Goal: Task Accomplishment & Management: Manage account settings

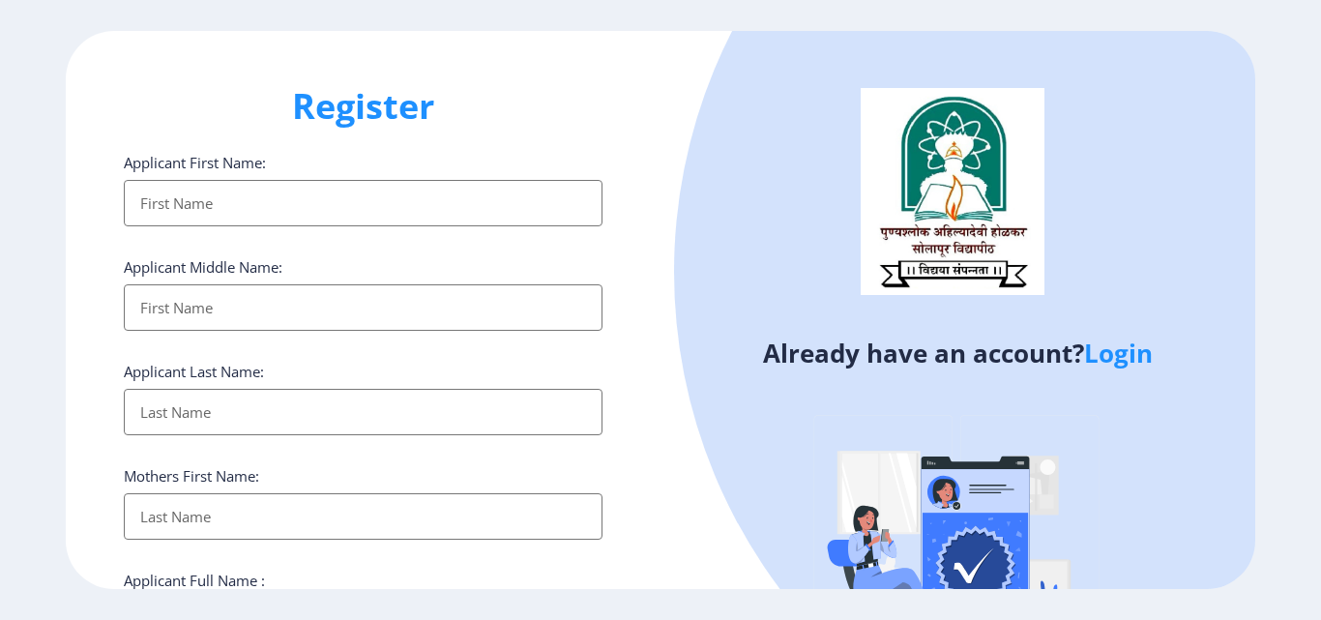
select select
click at [1143, 354] on link "Login" at bounding box center [1118, 353] width 69 height 35
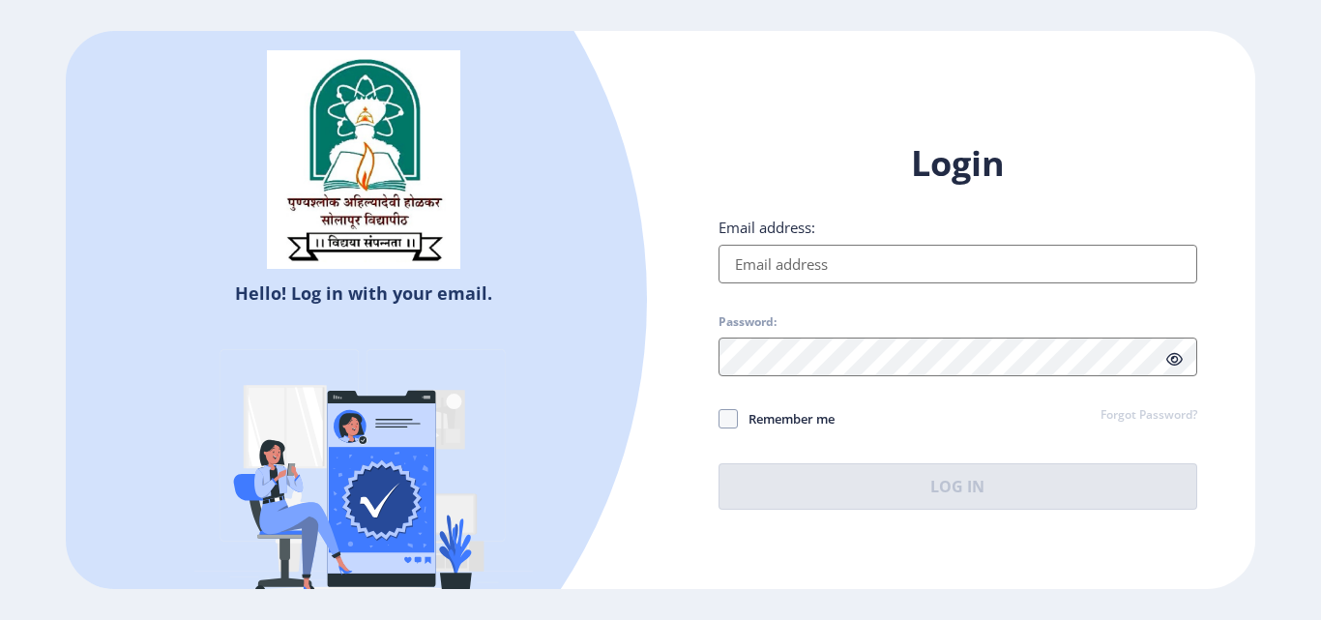
click at [785, 262] on input "Email address:" at bounding box center [957, 264] width 479 height 39
drag, startPoint x: 785, startPoint y: 262, endPoint x: 808, endPoint y: 276, distance: 26.9
click at [785, 262] on input "Email address:" at bounding box center [957, 264] width 479 height 39
type input "[EMAIL_ADDRESS][DOMAIN_NAME]"
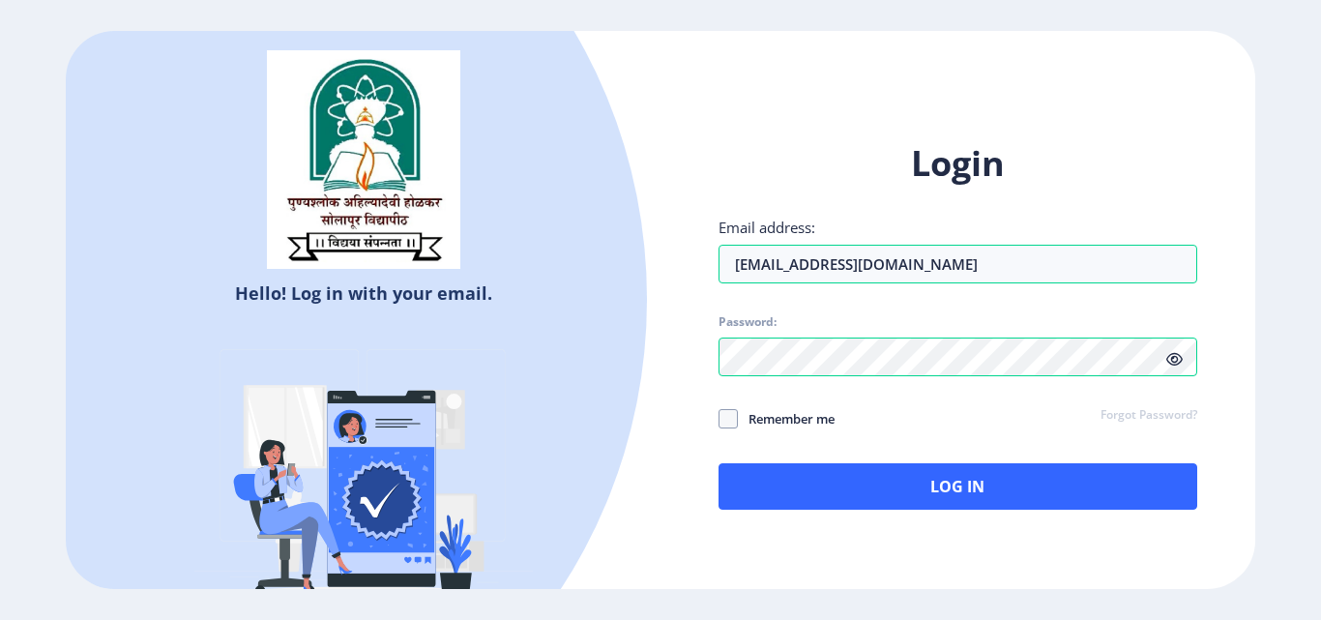
click at [1168, 353] on icon at bounding box center [1174, 359] width 16 height 15
click at [728, 414] on span at bounding box center [727, 418] width 19 height 19
click at [719, 419] on input "Remember me" at bounding box center [718, 419] width 1 height 1
checkbox input "true"
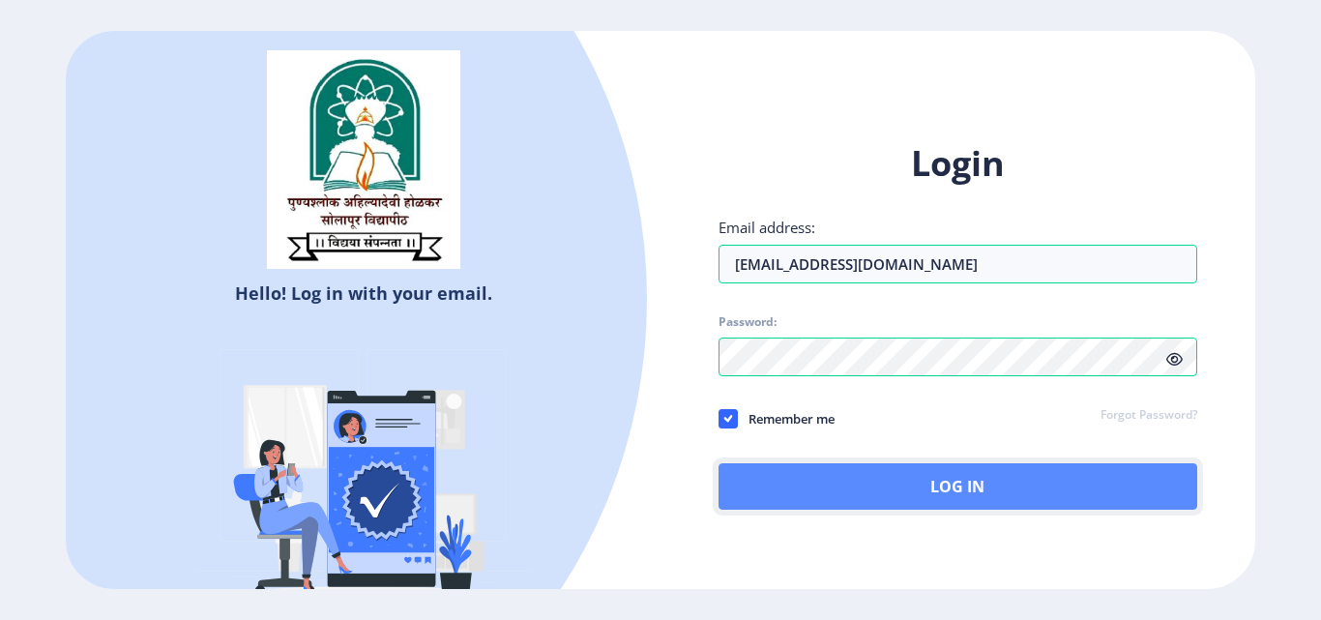
click at [835, 483] on button "Log In" at bounding box center [957, 486] width 479 height 46
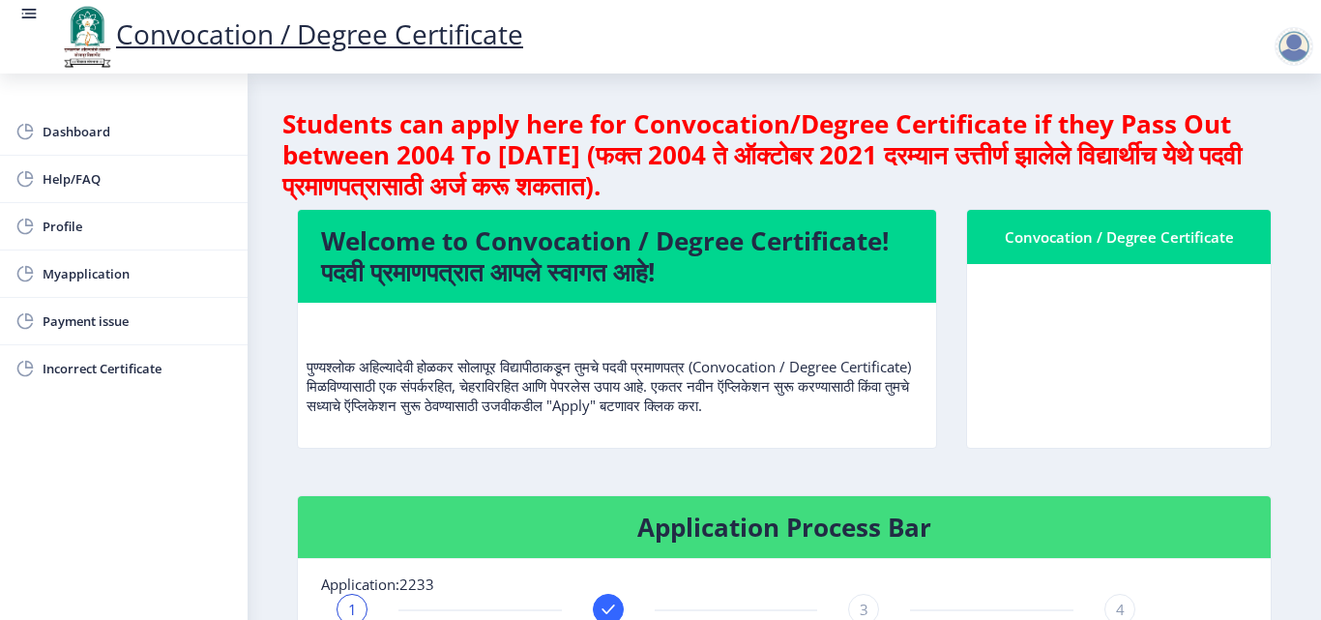
click at [1134, 240] on div "Convocation / Degree Certificate" at bounding box center [1118, 236] width 257 height 23
click at [991, 248] on nb-card-header "Convocation / Degree Certificate" at bounding box center [1119, 237] width 304 height 54
click at [1010, 241] on div "Convocation / Degree Certificate" at bounding box center [1118, 236] width 257 height 23
click at [825, 359] on p "पुण्यश्लोक अहिल्यादेवी होळकर सोलापूर विद्यापीठाकडून तुमचे पदवी प्रमाणपत्र (Conv…" at bounding box center [616, 366] width 621 height 97
click at [773, 406] on p "पुण्यश्लोक अहिल्यादेवी होळकर सोलापूर विद्यापीठाकडून तुमचे पदवी प्रमाणपत्र (Conv…" at bounding box center [616, 366] width 621 height 97
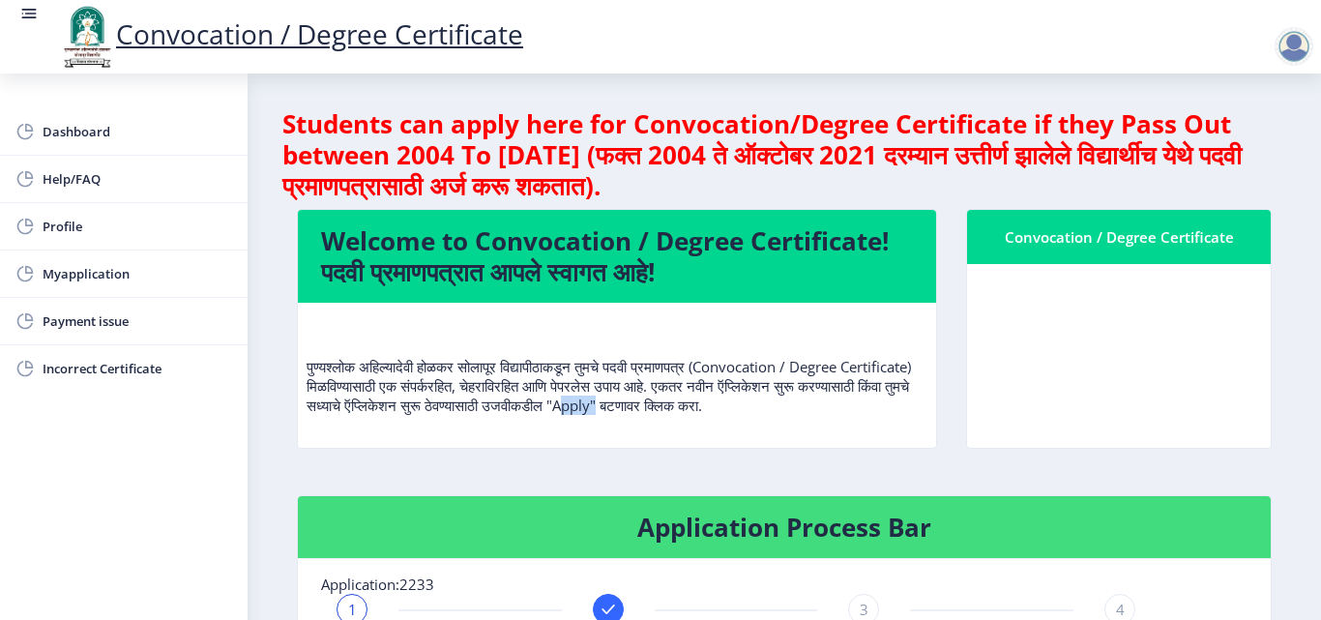
click at [773, 406] on p "पुण्यश्लोक अहिल्यादेवी होळकर सोलापूर विद्यापीठाकडून तुमचे पदवी प्रमाणपत्र (Conv…" at bounding box center [616, 366] width 621 height 97
click at [129, 121] on span "Dashboard" at bounding box center [138, 131] width 190 height 23
click at [54, 284] on span "Myapplication" at bounding box center [138, 273] width 190 height 23
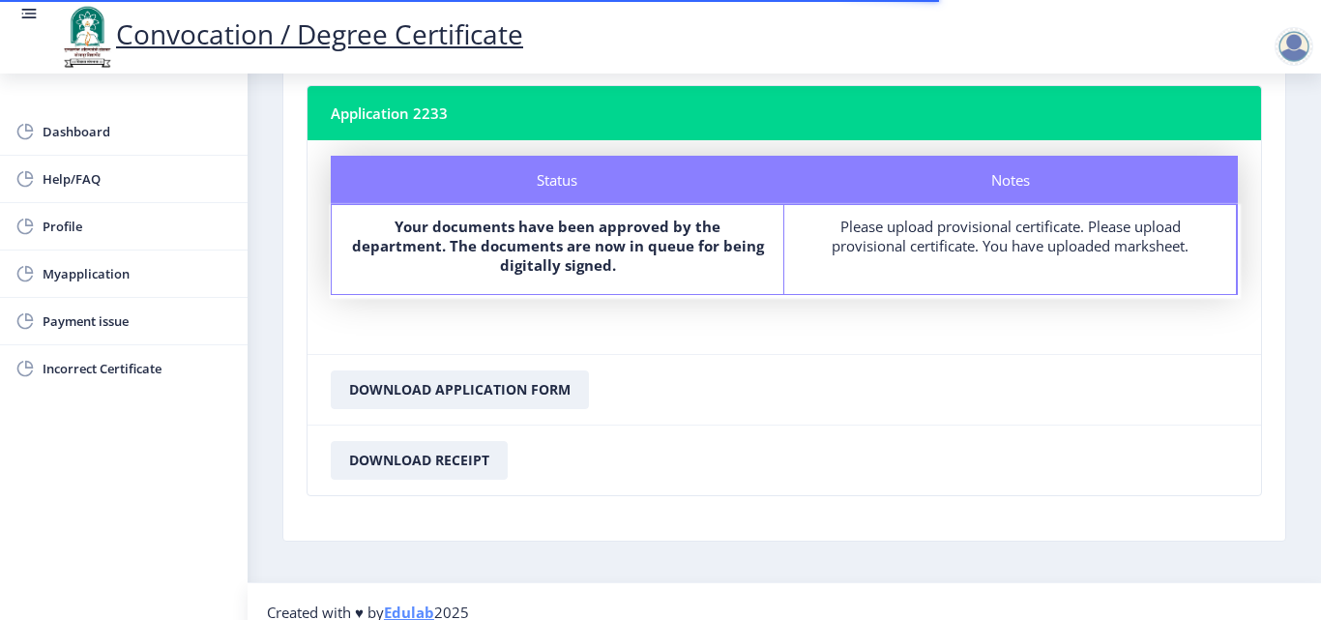
scroll to position [131, 0]
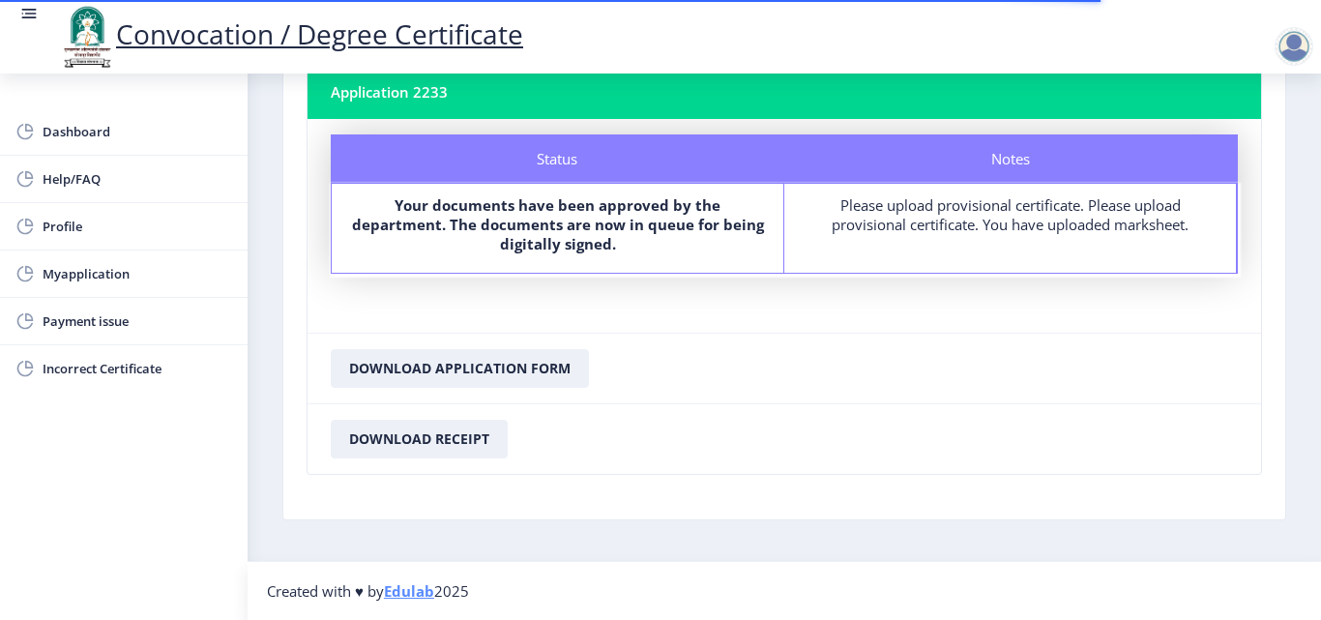
click at [1069, 206] on div "Please upload provisional certificate. Please upload provisional certificate. Y…" at bounding box center [1010, 214] width 417 height 39
drag, startPoint x: 858, startPoint y: 219, endPoint x: 846, endPoint y: 219, distance: 11.6
click at [852, 219] on div "Please upload provisional certificate. Please upload provisional certificate. Y…" at bounding box center [1010, 214] width 417 height 39
click at [506, 216] on b "Your documents have been approved by the department. The documents are now in q…" at bounding box center [558, 224] width 412 height 58
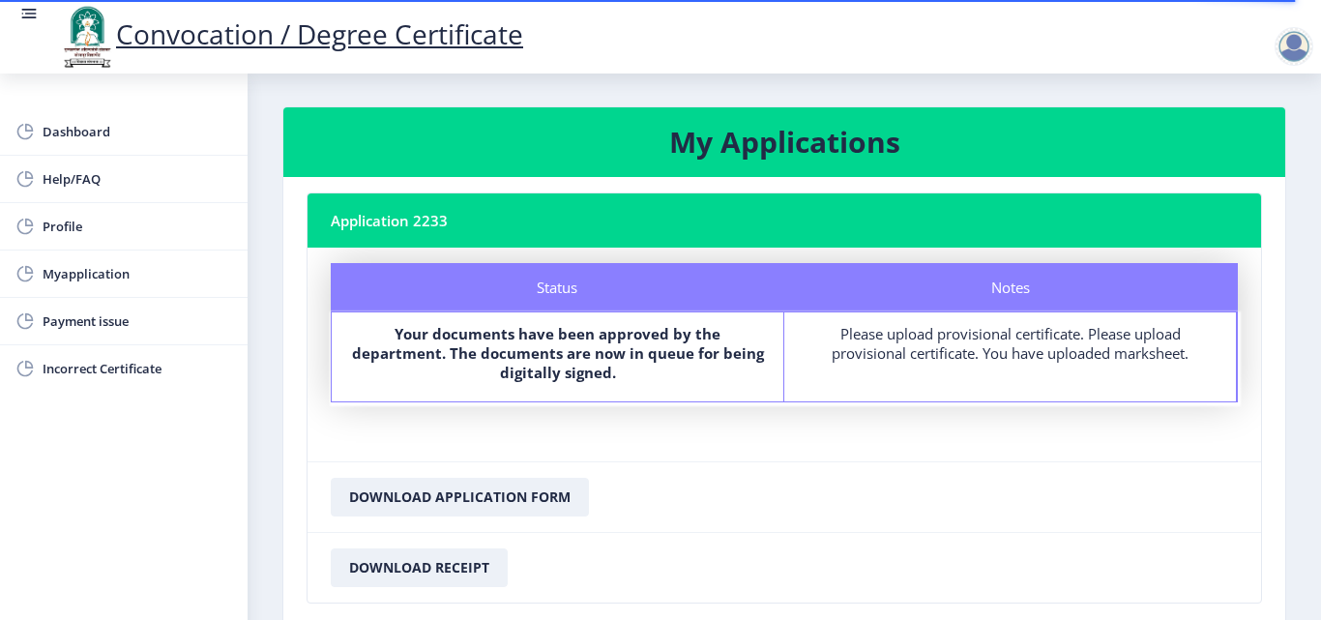
scroll to position [0, 0]
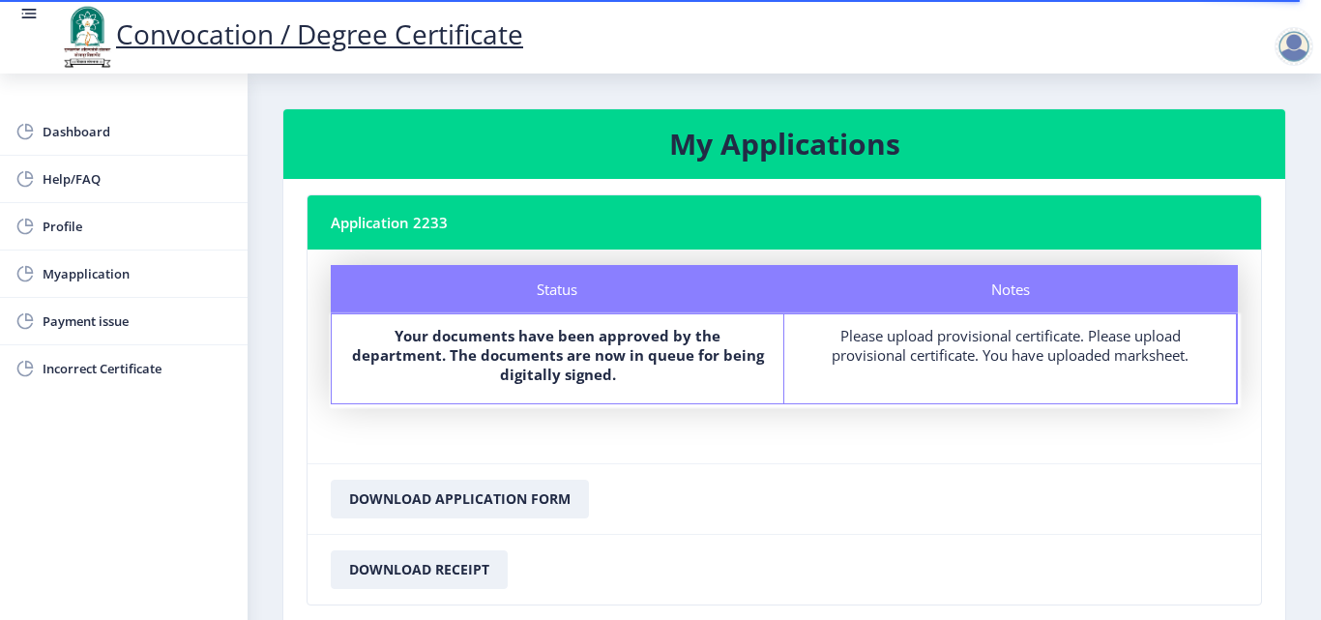
click at [338, 188] on nb-card-body "Application 2233 Status Notes Status Your documents have been approved by the d…" at bounding box center [784, 414] width 1002 height 471
click at [387, 220] on nb-card-header "Application 2233" at bounding box center [783, 222] width 953 height 54
click at [82, 177] on span "Help/FAQ" at bounding box center [138, 178] width 190 height 23
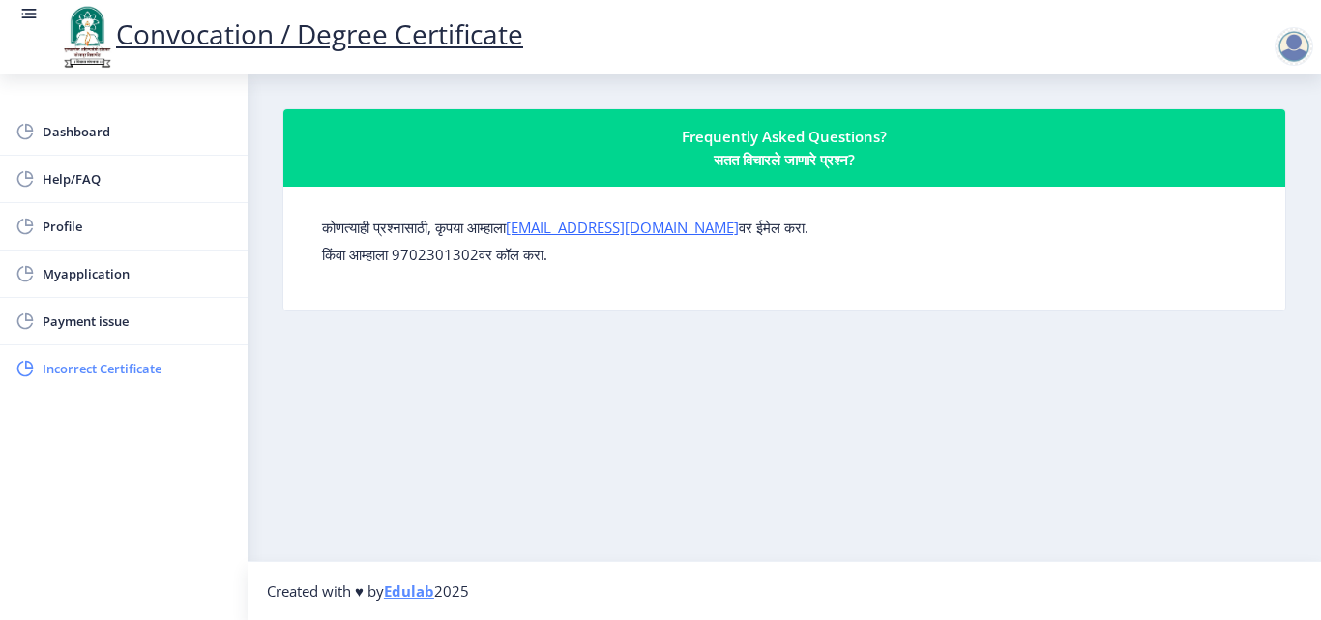
click at [124, 358] on span "Incorrect Certificate" at bounding box center [138, 368] width 190 height 23
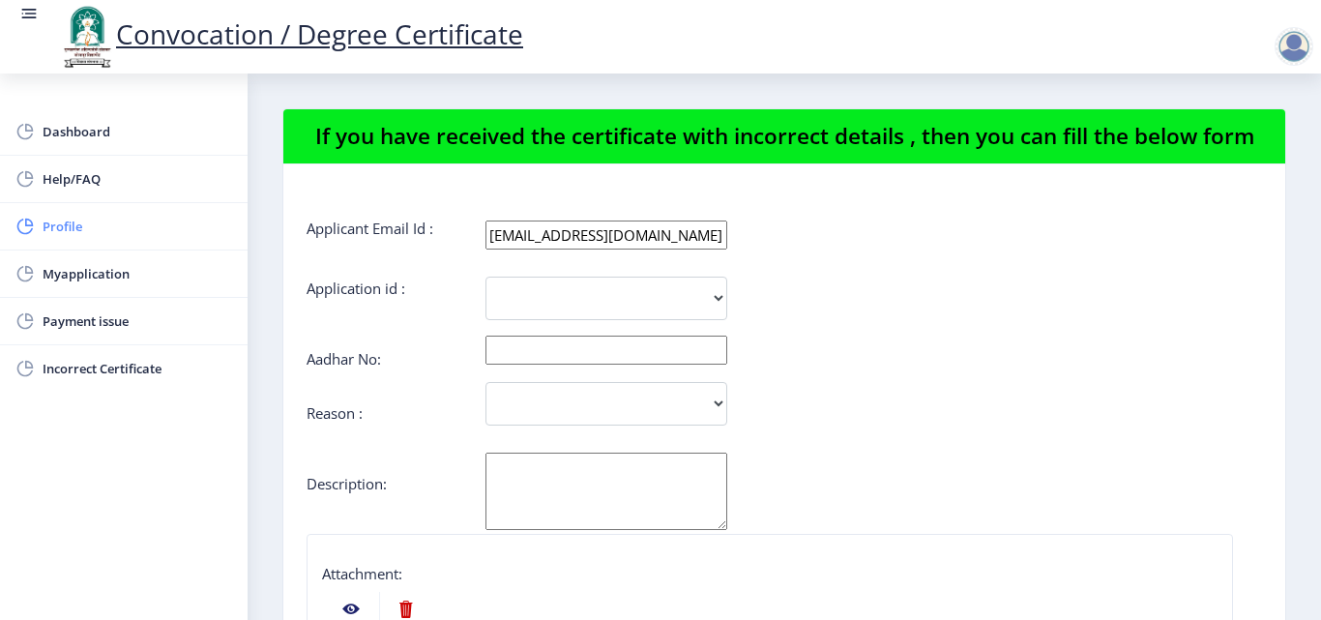
click at [56, 234] on span "Profile" at bounding box center [138, 226] width 190 height 23
select select
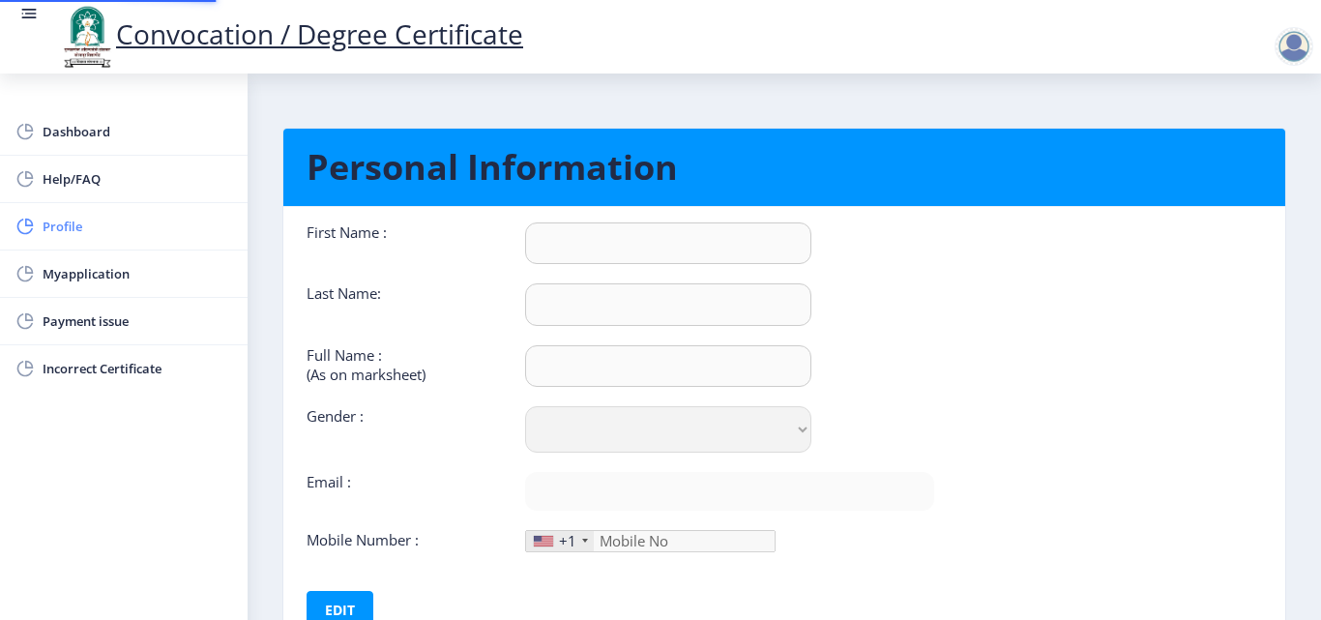
type input "SHOBHA"
type input "[PERSON_NAME]"
type input "[PERSON_NAME] [PERSON_NAME]"
select select "[DEMOGRAPHIC_DATA]"
type input "[EMAIL_ADDRESS][DOMAIN_NAME]"
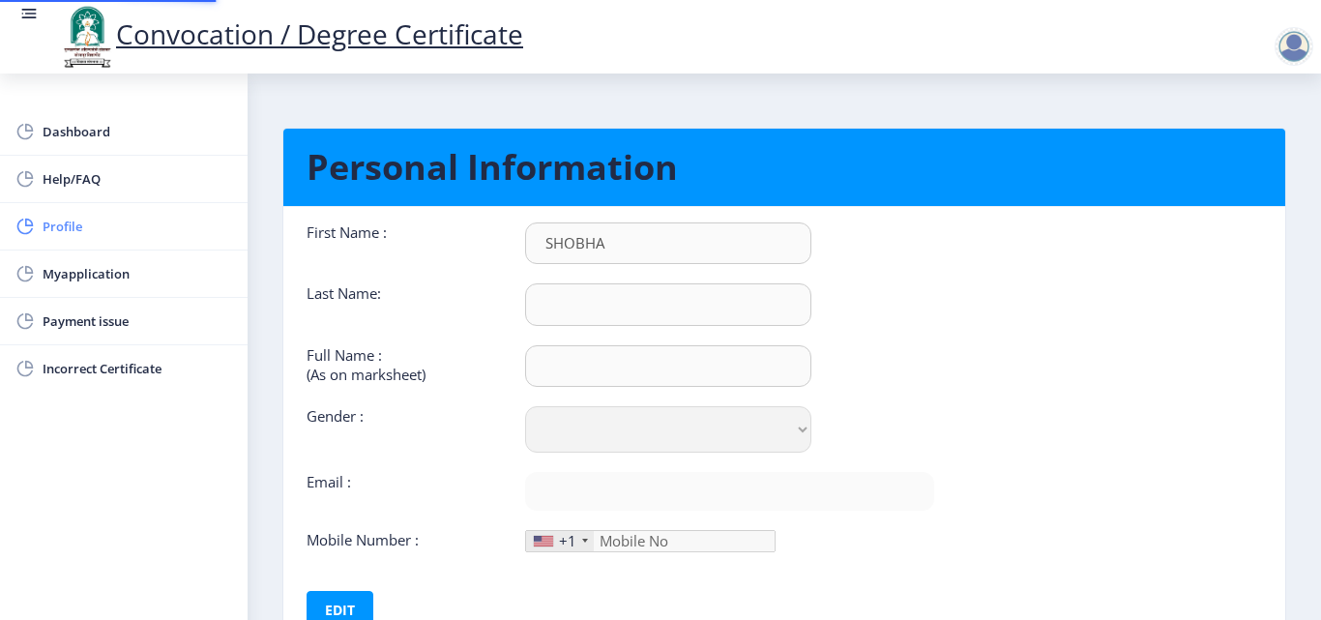
type input "9049920505"
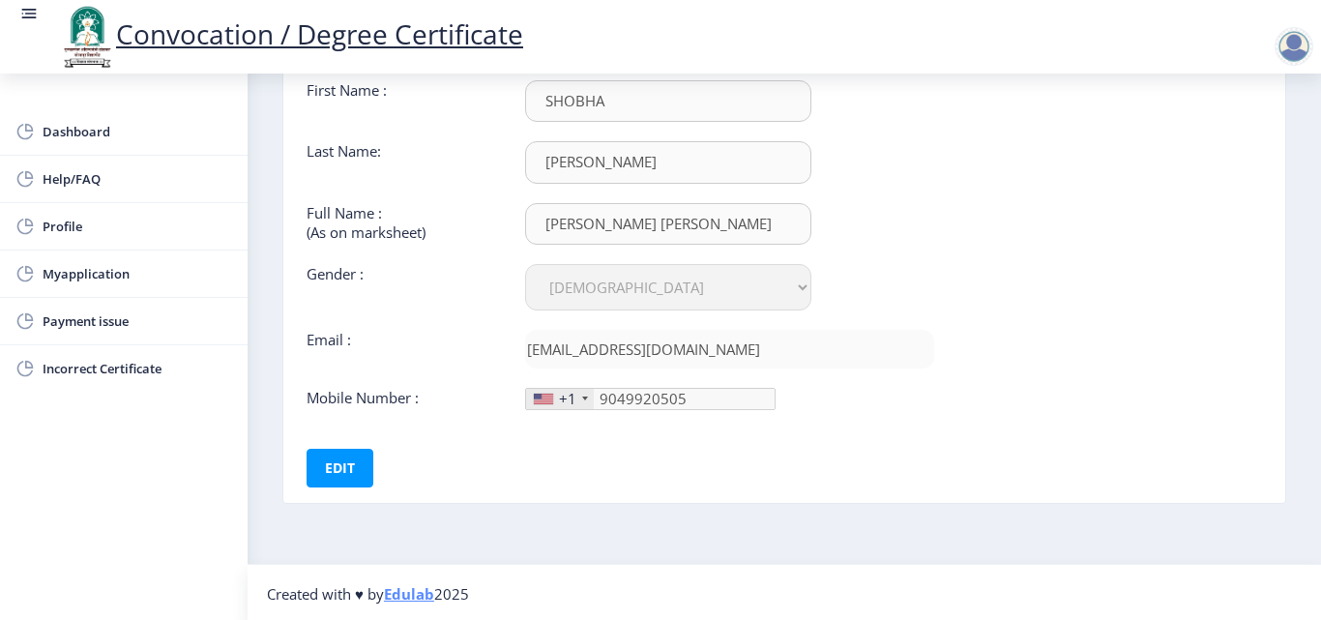
scroll to position [145, 0]
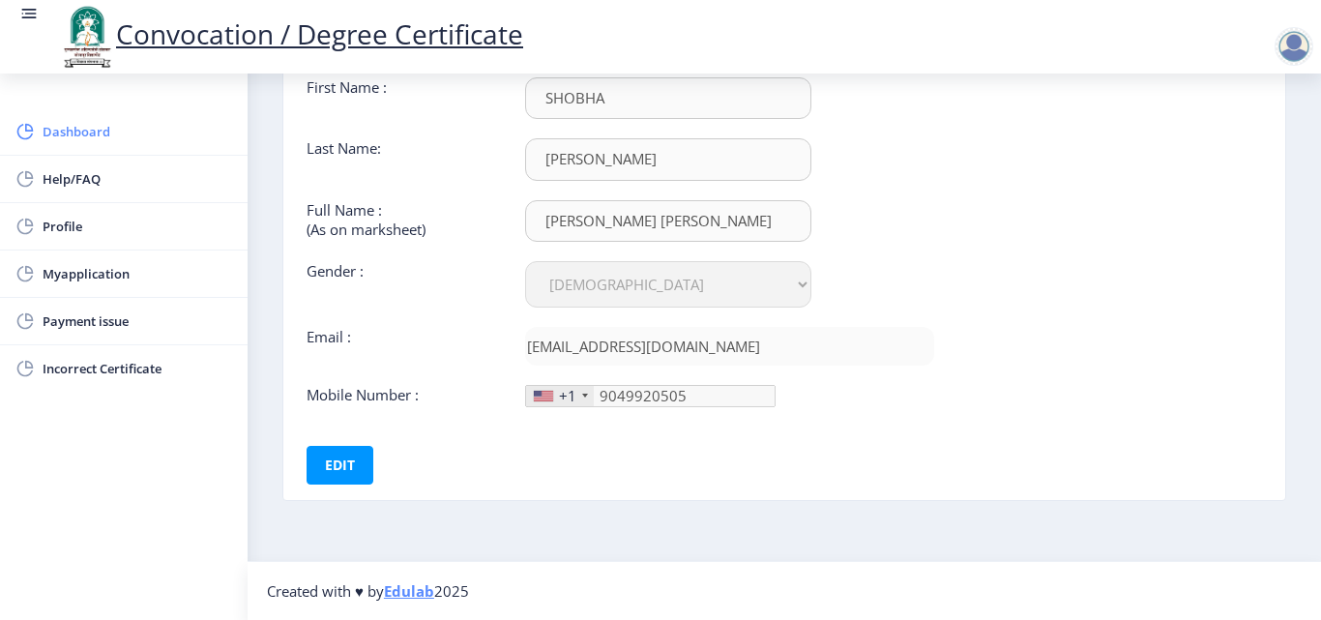
click at [67, 136] on span "Dashboard" at bounding box center [138, 131] width 190 height 23
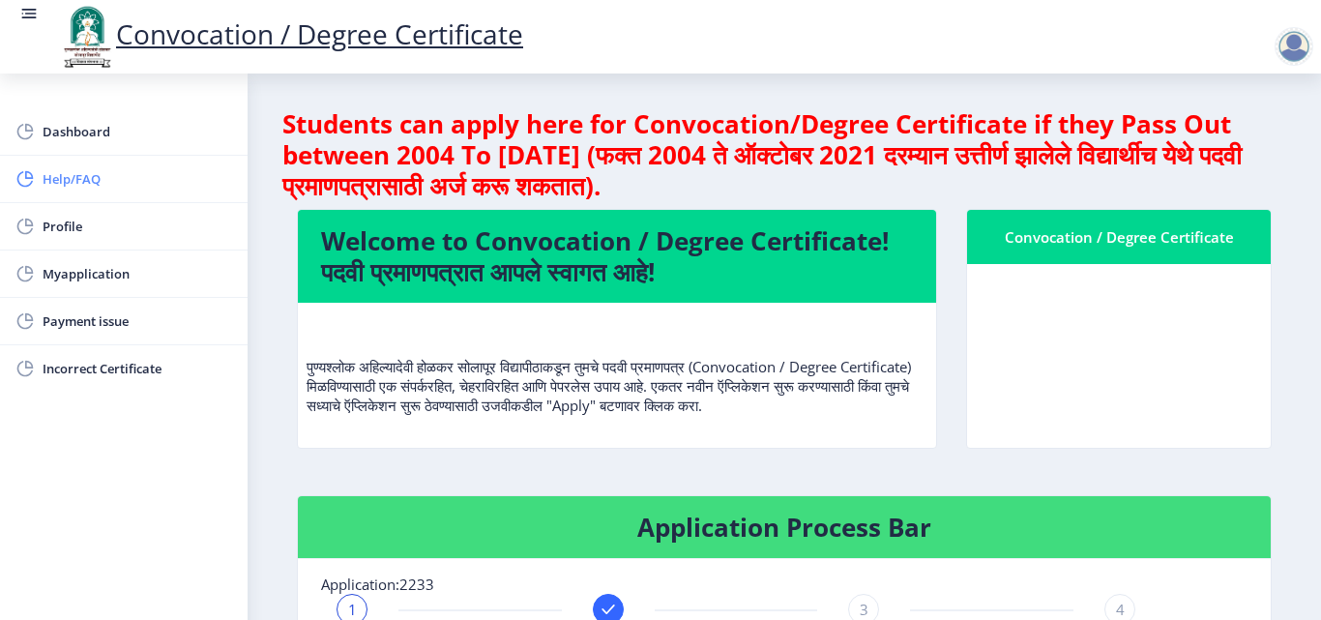
click at [64, 175] on span "Help/FAQ" at bounding box center [138, 178] width 190 height 23
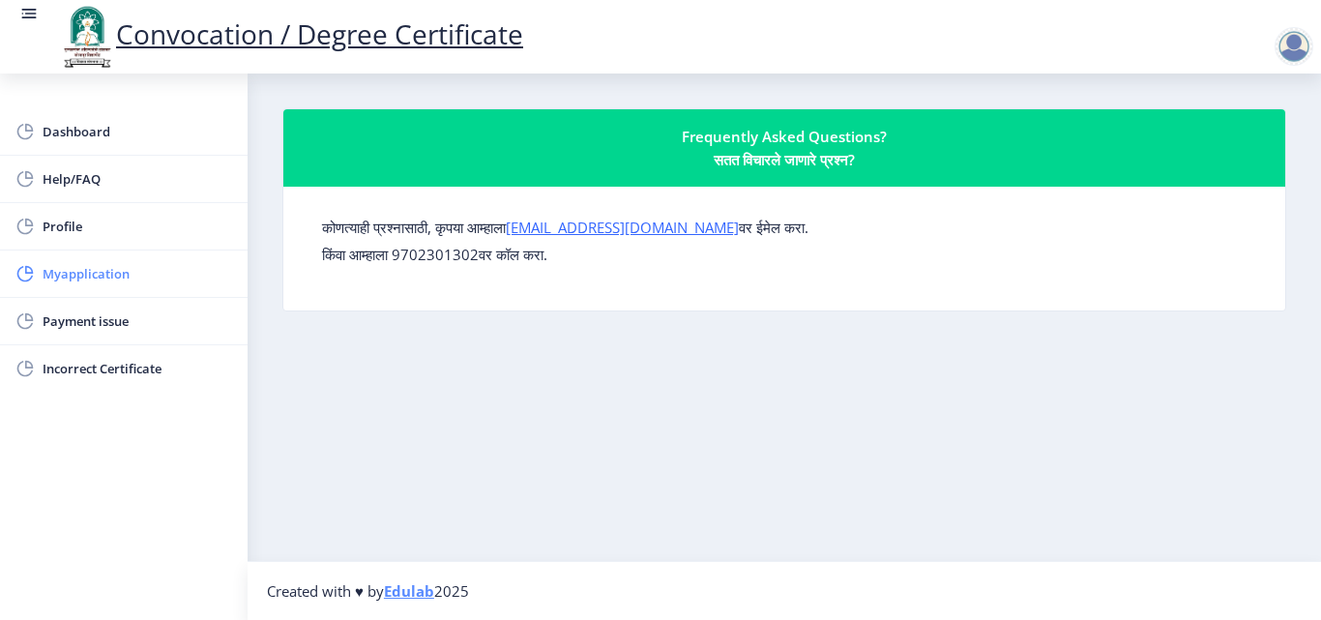
click at [74, 259] on link "Myapplication" at bounding box center [124, 273] width 248 height 46
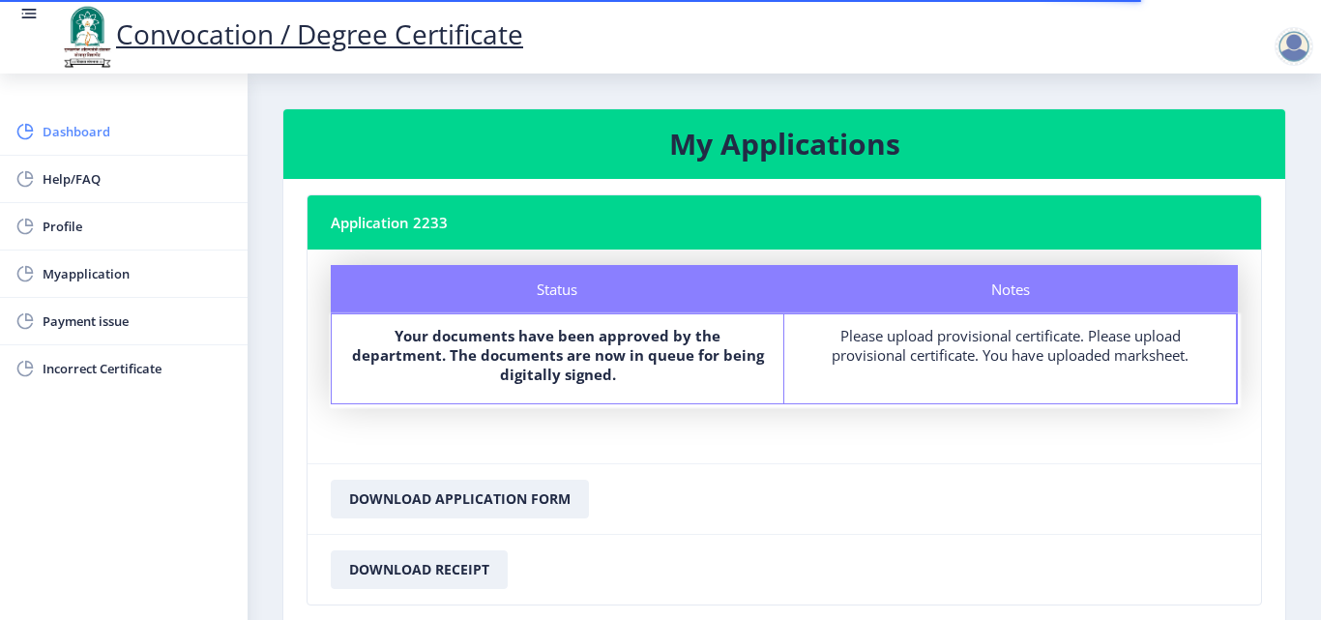
click at [75, 136] on span "Dashboard" at bounding box center [138, 131] width 190 height 23
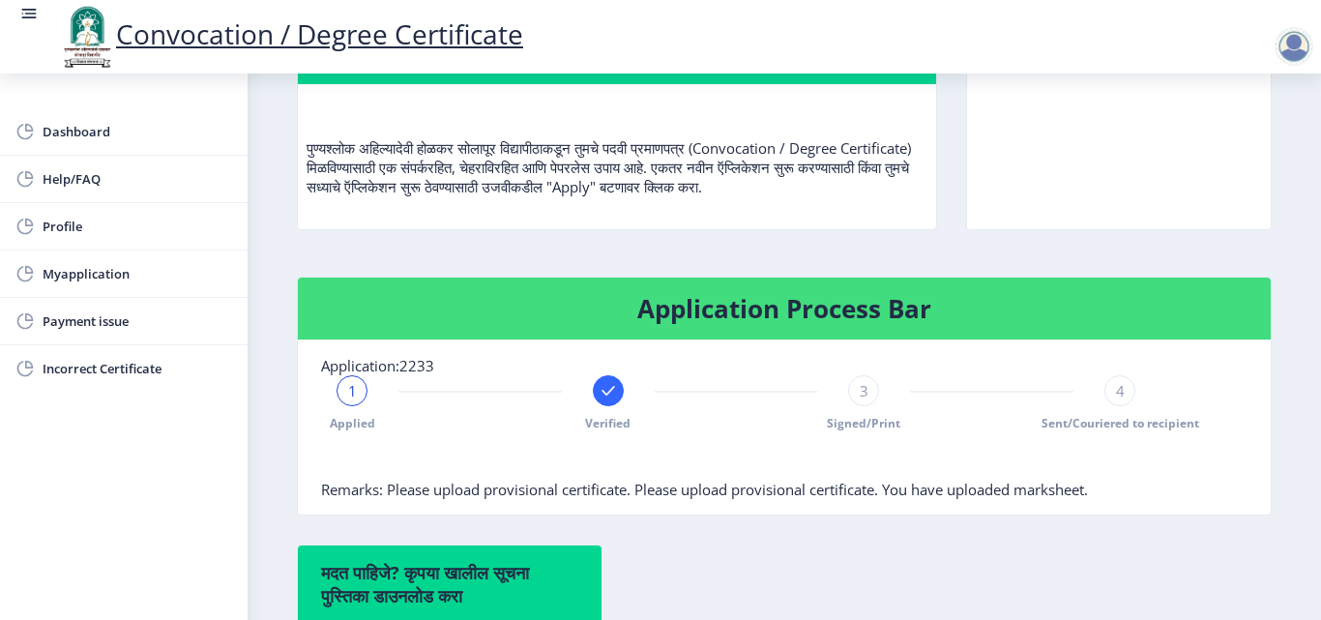
scroll to position [198, 0]
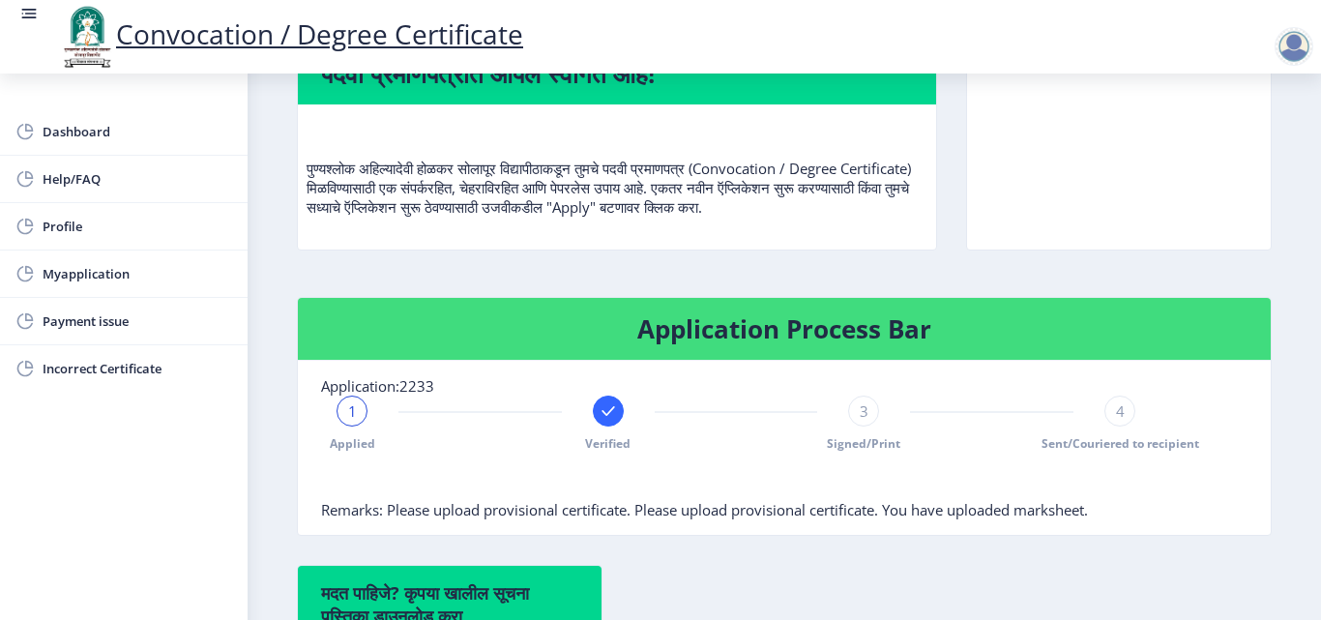
click at [352, 418] on span "1" at bounding box center [352, 410] width 9 height 19
click at [352, 410] on span "1" at bounding box center [352, 410] width 9 height 19
click at [346, 409] on div "1" at bounding box center [351, 410] width 31 height 31
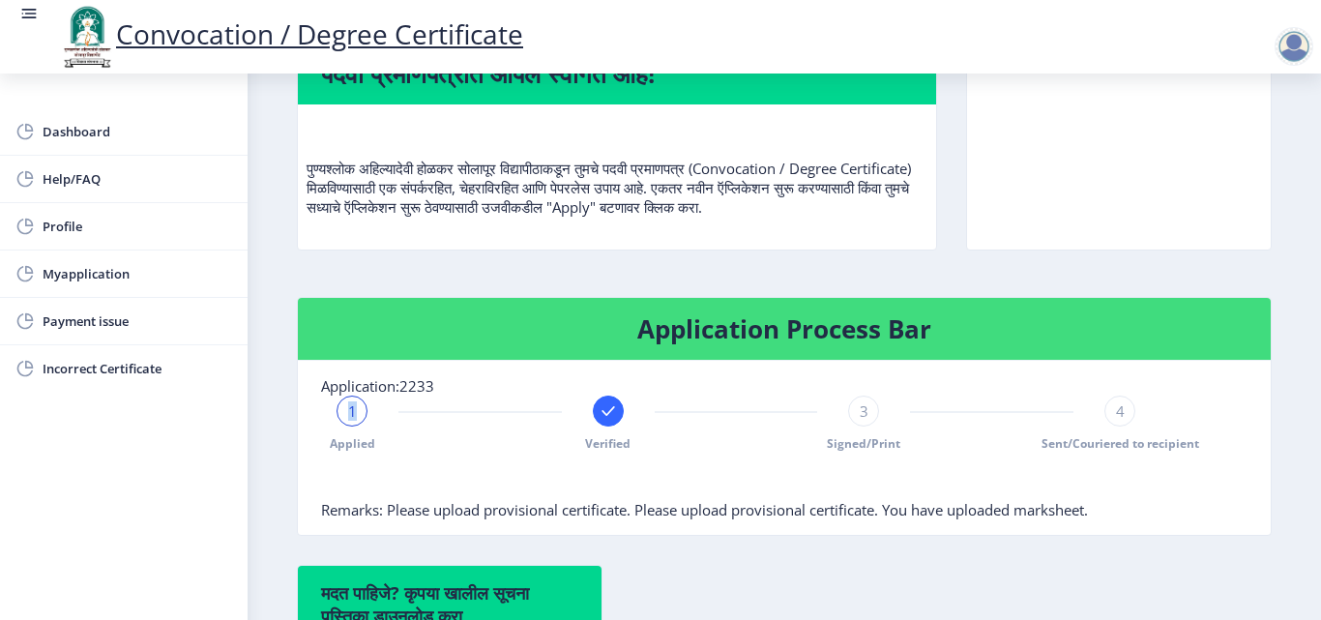
click at [346, 409] on div "1" at bounding box center [351, 410] width 31 height 31
click at [860, 409] on span "3" at bounding box center [864, 410] width 9 height 19
click at [1117, 409] on span "4" at bounding box center [1120, 410] width 9 height 19
click at [854, 419] on rect at bounding box center [863, 410] width 19 height 19
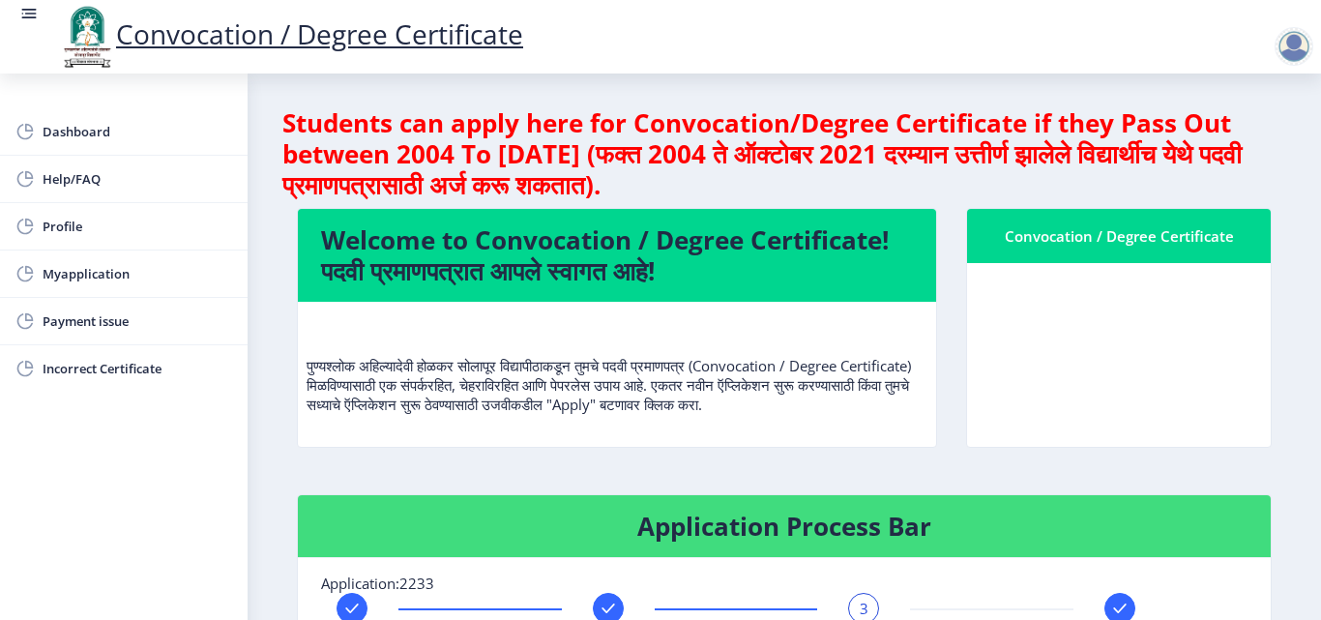
scroll to position [0, 0]
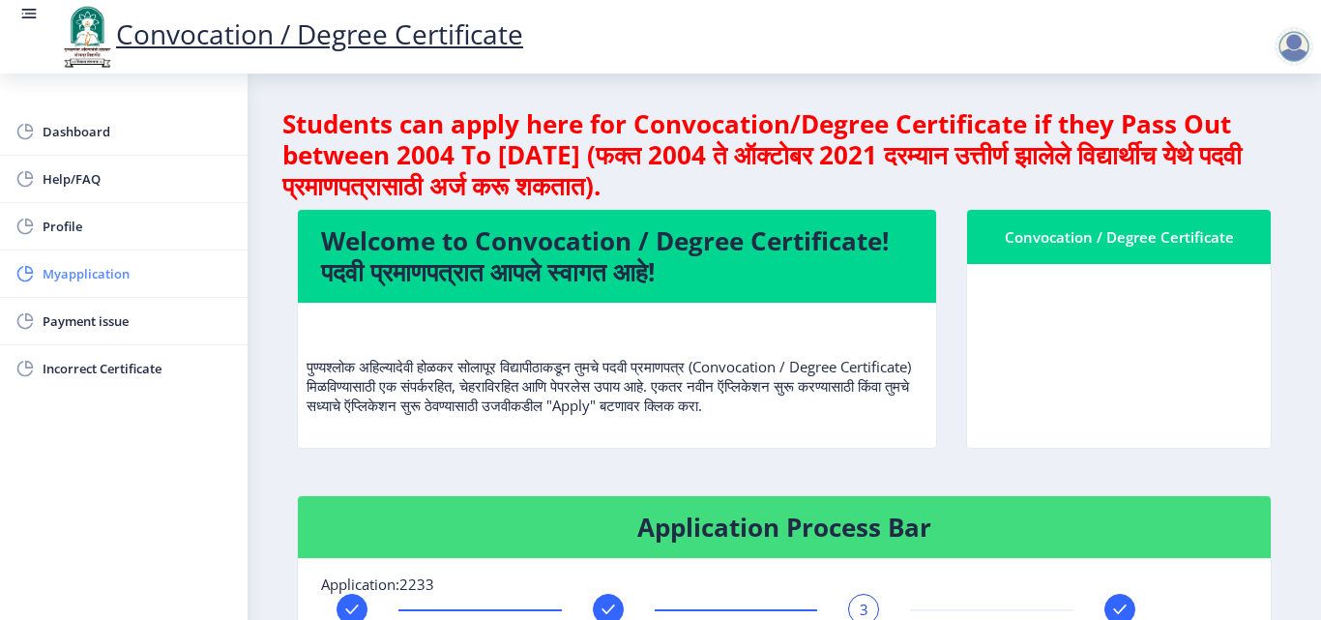
click at [122, 281] on span "Myapplication" at bounding box center [138, 273] width 190 height 23
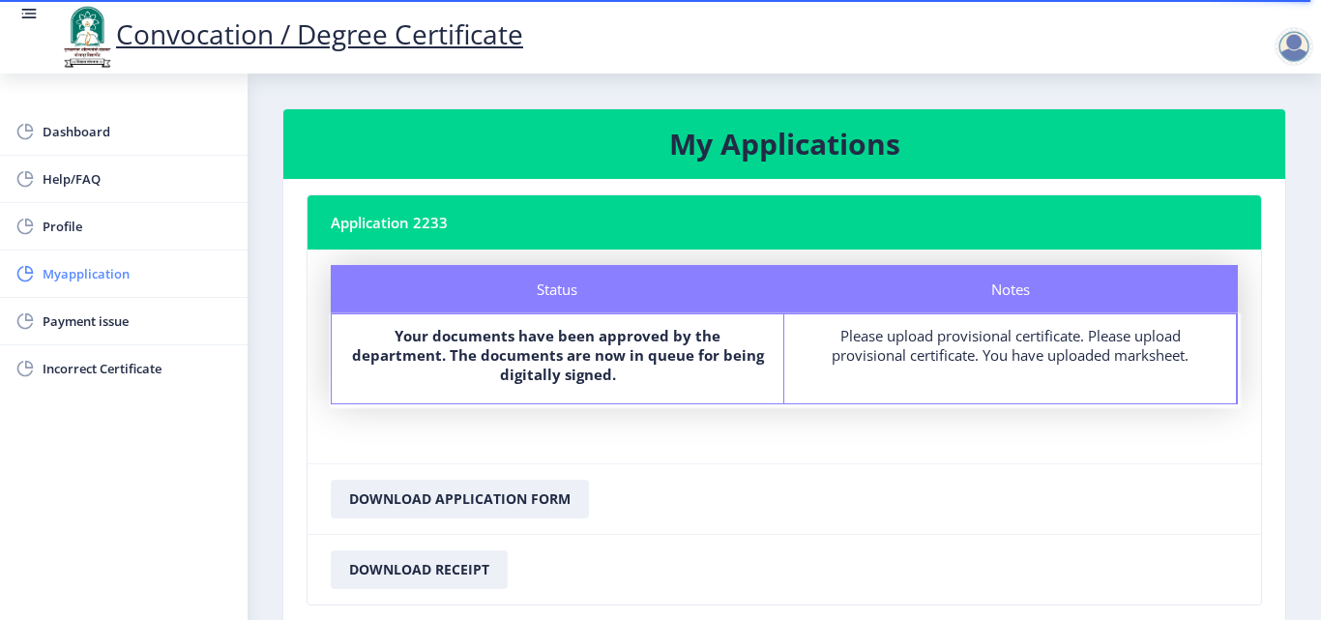
click at [109, 275] on span "Myapplication" at bounding box center [138, 273] width 190 height 23
click at [93, 135] on span "Dashboard" at bounding box center [138, 131] width 190 height 23
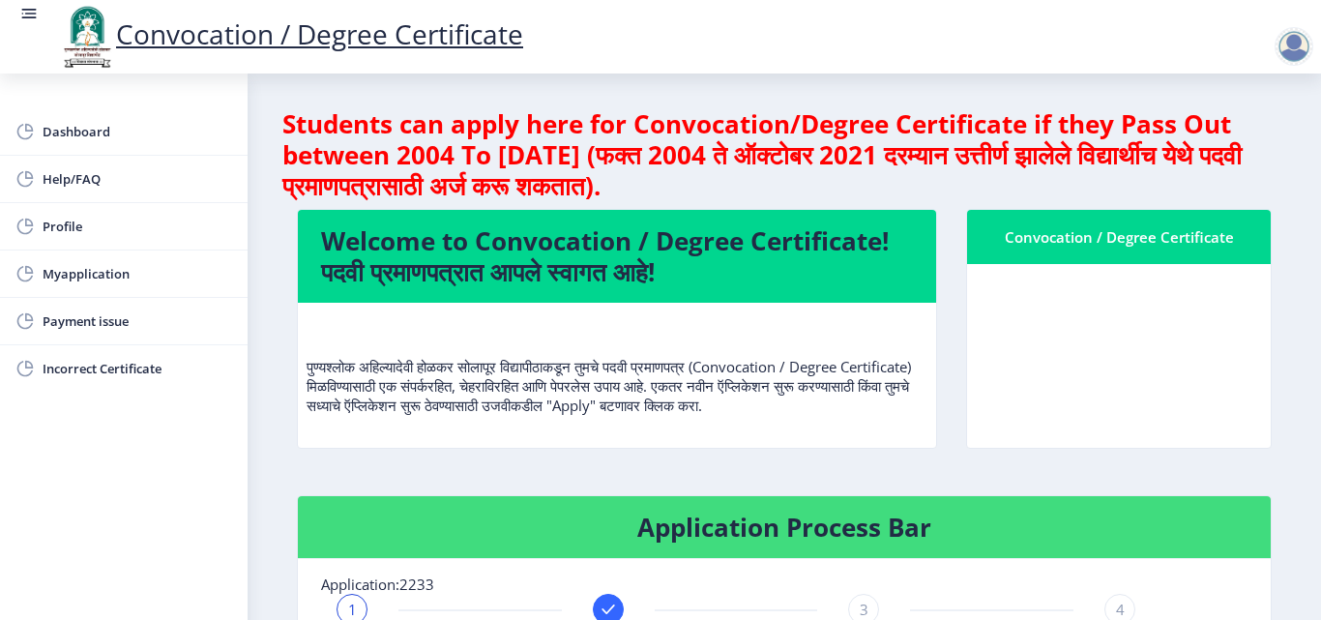
click at [778, 410] on p "पुण्यश्लोक अहिल्यादेवी होळकर सोलापूर विद्यापीठाकडून तुमचे पदवी प्रमाणपत्र (Conv…" at bounding box center [616, 366] width 621 height 97
click at [37, 267] on link "Myapplication" at bounding box center [124, 273] width 248 height 46
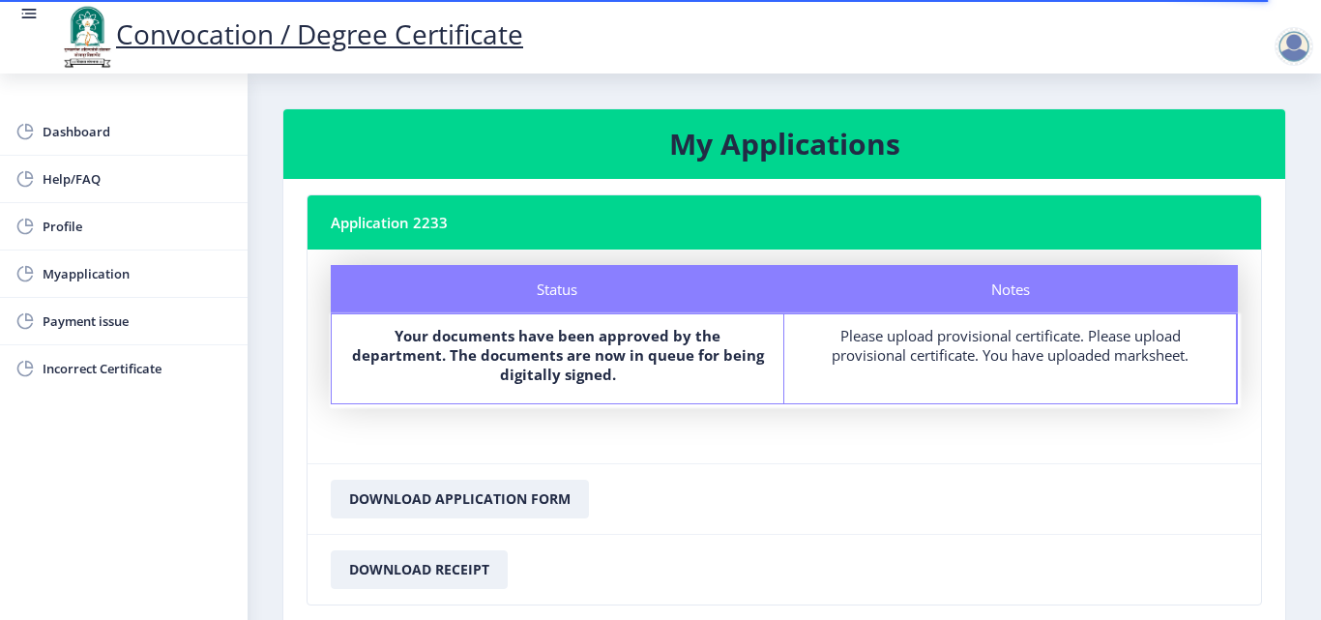
click at [559, 377] on b "Your documents have been approved by the department. The documents are now in q…" at bounding box center [558, 355] width 412 height 58
click at [561, 376] on b "Your documents have been approved by the department. The documents are now in q…" at bounding box center [558, 355] width 412 height 58
click at [565, 375] on b "Your documents have been approved by the department. The documents are now in q…" at bounding box center [558, 355] width 412 height 58
click at [583, 353] on b "Your documents have been approved by the department. The documents are now in q…" at bounding box center [558, 355] width 412 height 58
click at [587, 353] on b "Your documents have been approved by the department. The documents are now in q…" at bounding box center [558, 355] width 412 height 58
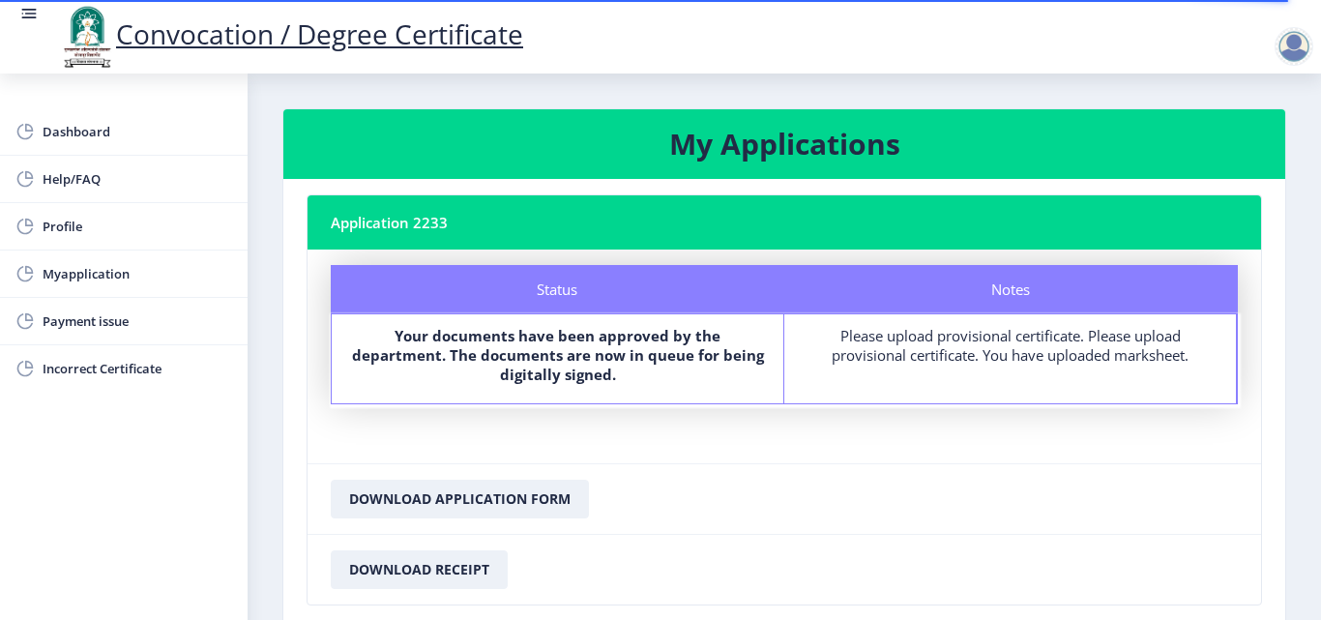
click at [581, 337] on b "Your documents have been approved by the department. The documents are now in q…" at bounding box center [558, 355] width 412 height 58
click at [579, 337] on b "Your documents have been approved by the department. The documents are now in q…" at bounding box center [558, 355] width 412 height 58
click at [80, 137] on span "Dashboard" at bounding box center [138, 131] width 190 height 23
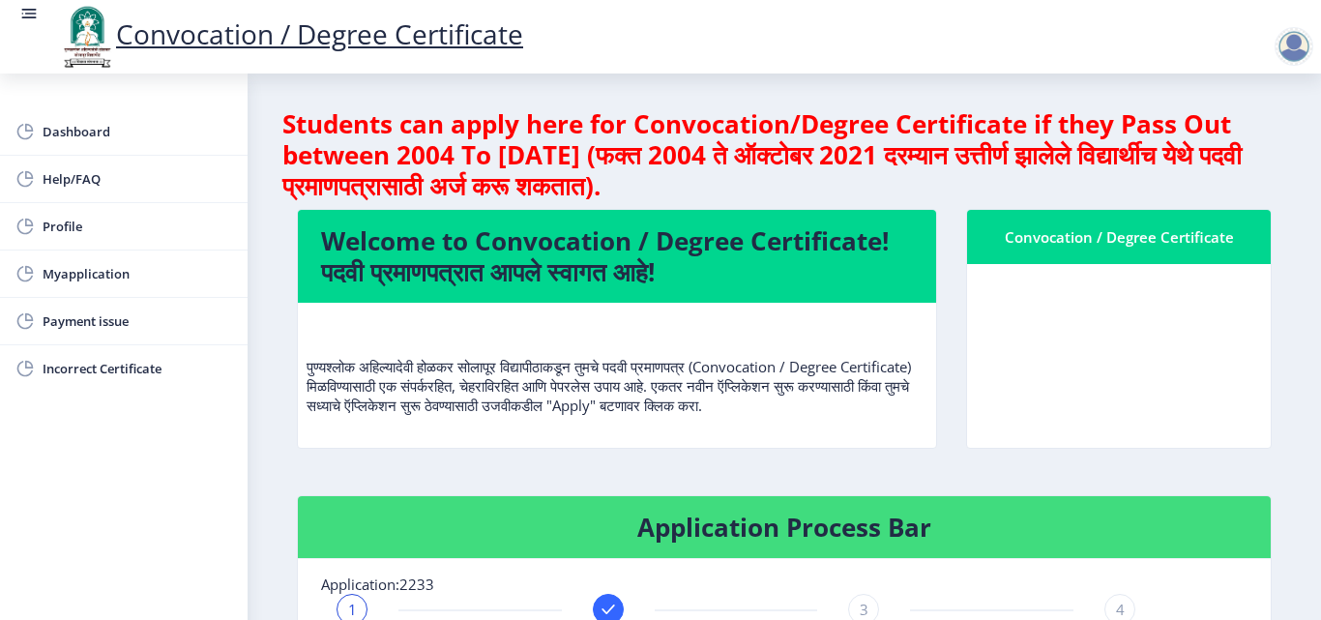
click at [1300, 50] on div at bounding box center [1293, 46] width 39 height 39
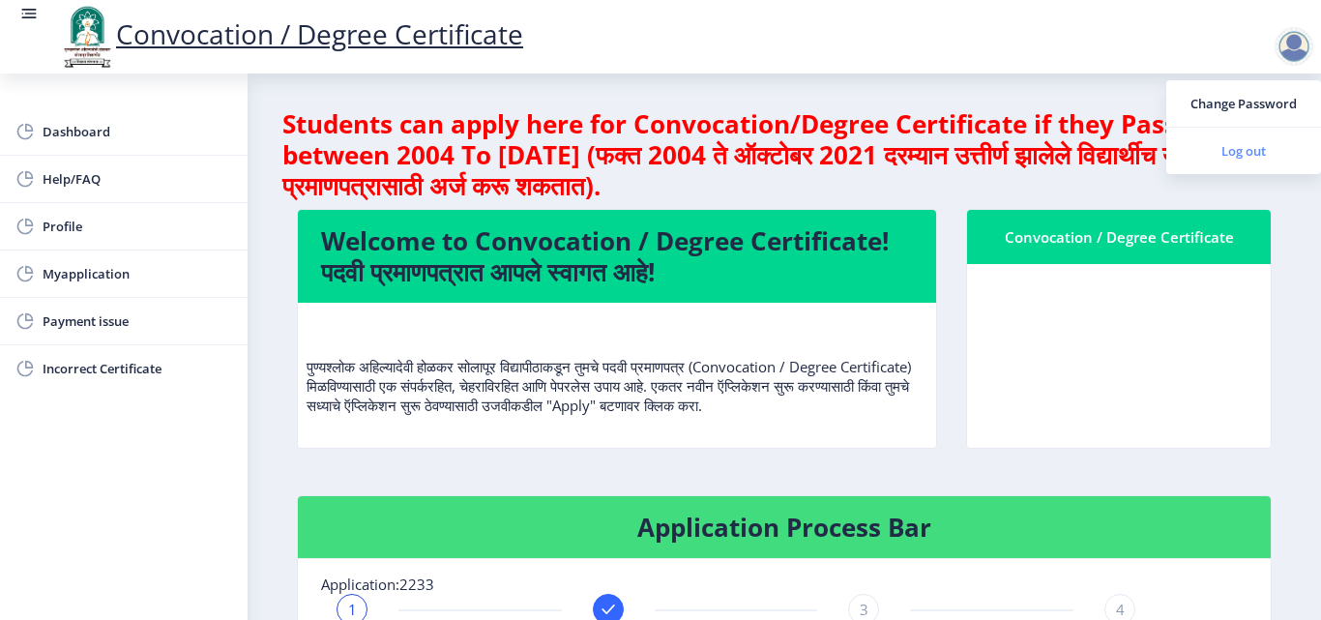
click at [1240, 146] on span "Log out" at bounding box center [1244, 150] width 124 height 23
